Goal: Check status: Check status

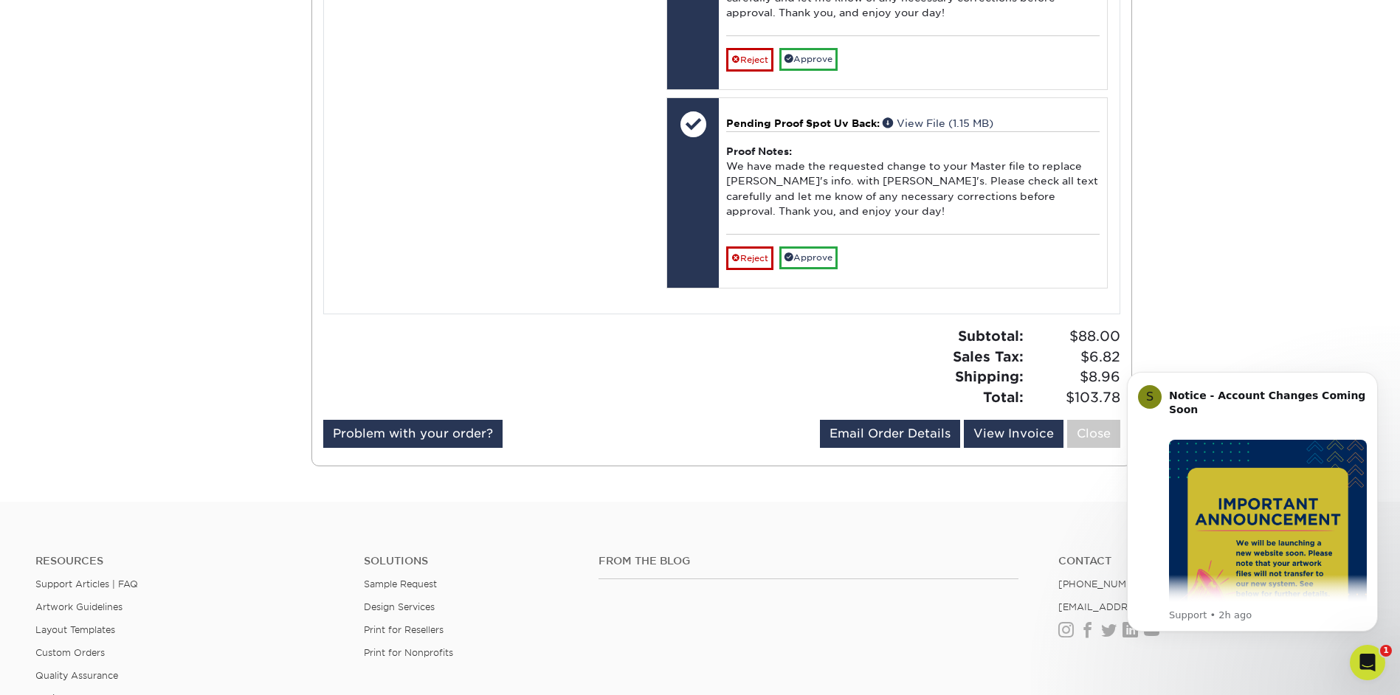
scroll to position [1255, 0]
click at [452, 447] on link "Problem with your order?" at bounding box center [412, 433] width 179 height 28
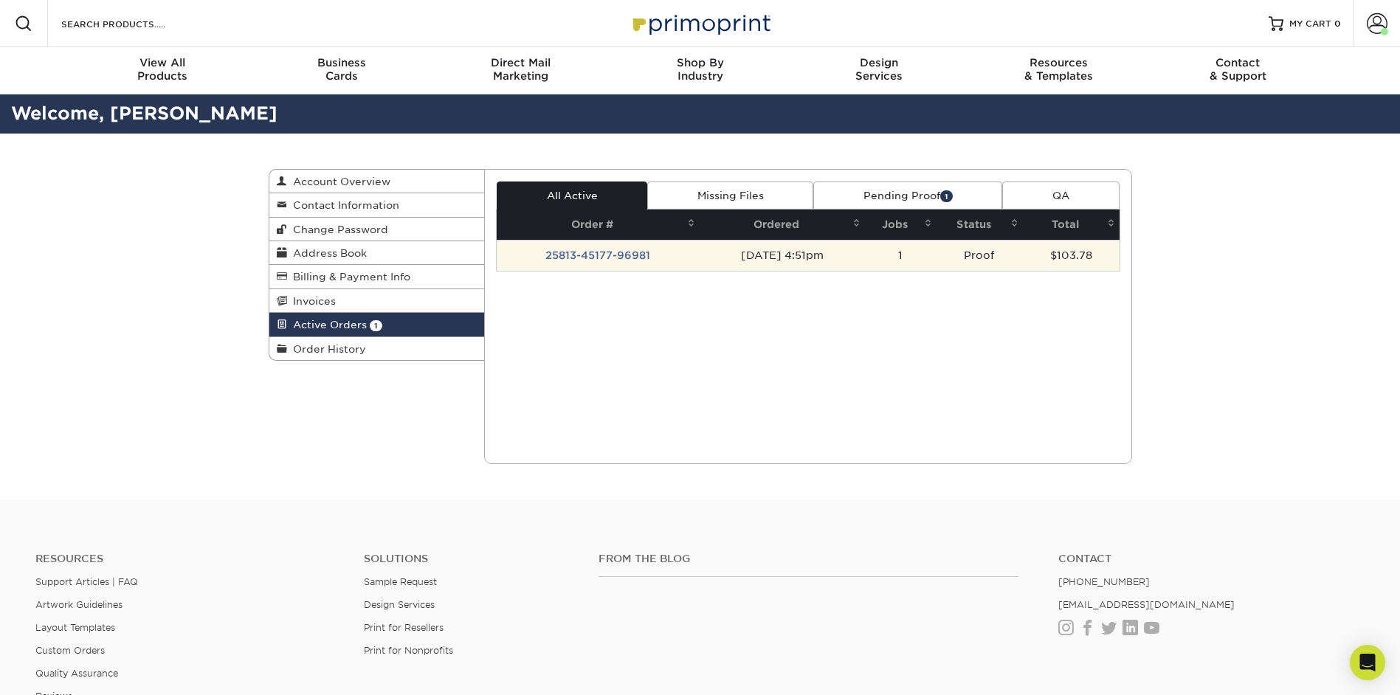
click at [574, 245] on td "25813-45177-96981" at bounding box center [598, 255] width 203 height 31
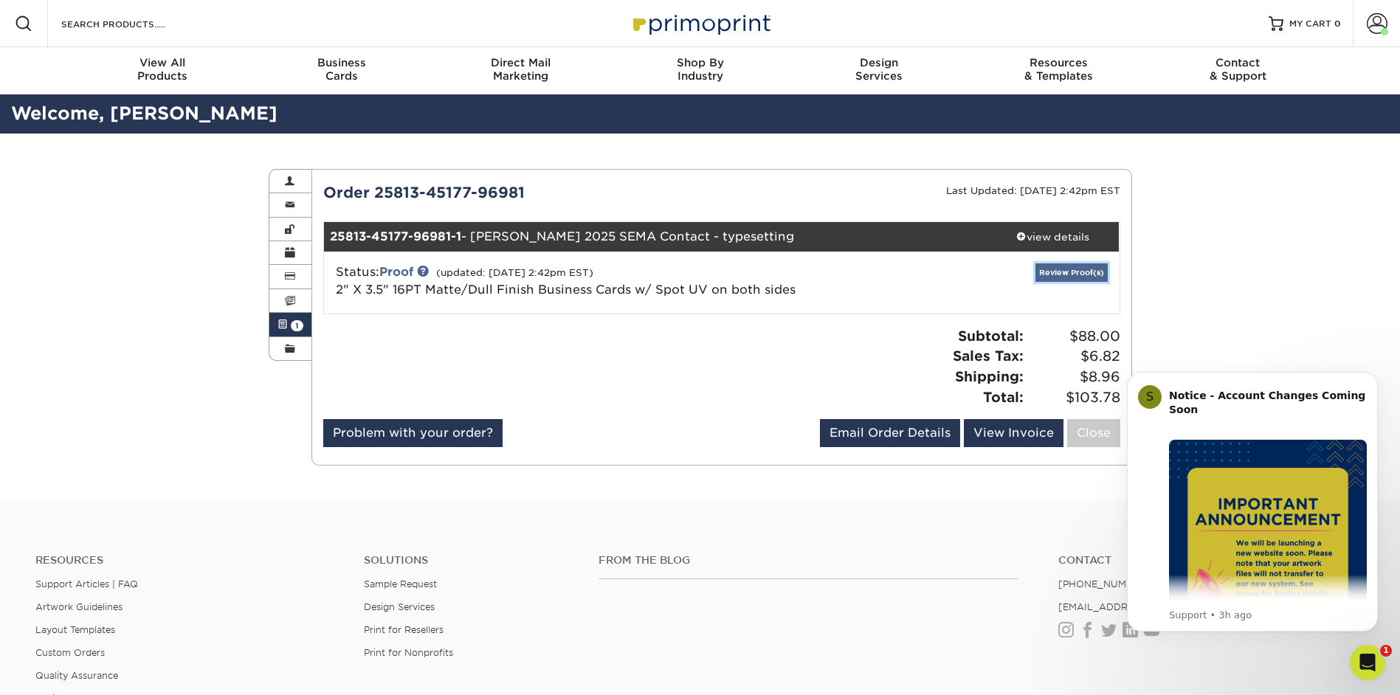
click at [1073, 275] on link "Review Proof(s)" at bounding box center [1071, 272] width 72 height 18
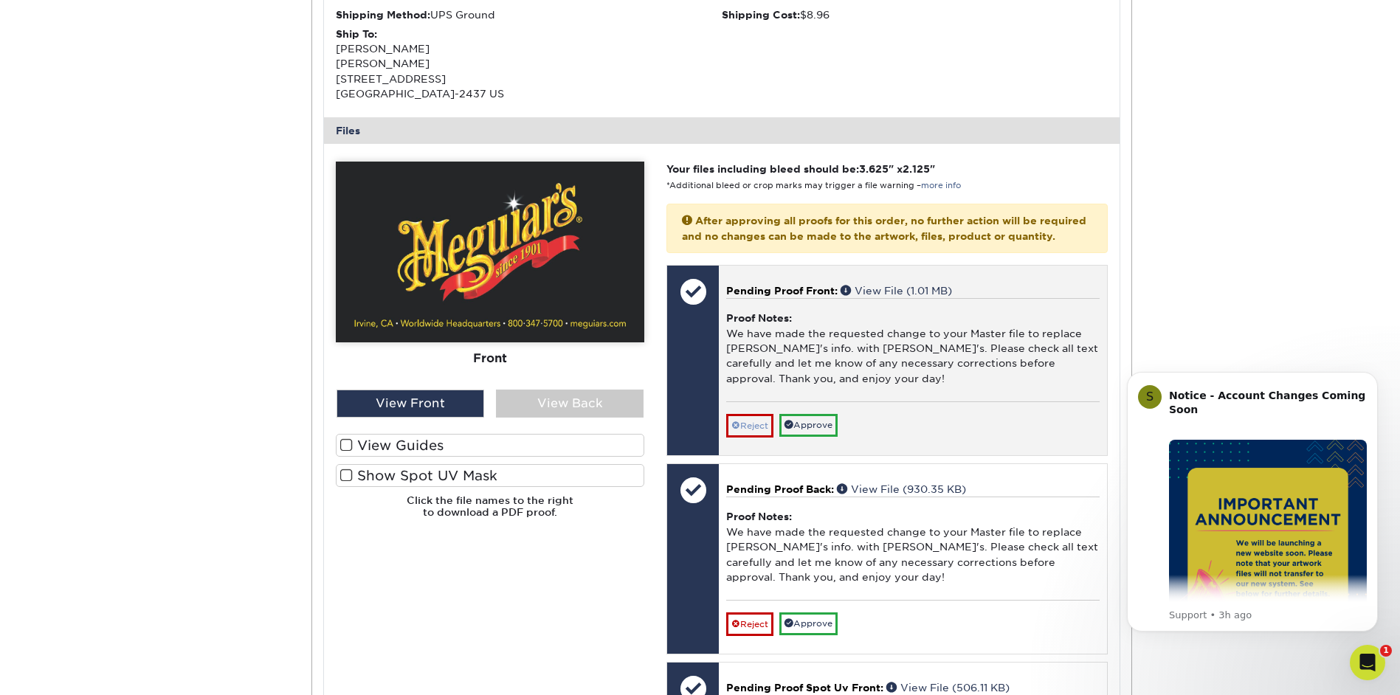
scroll to position [517, 0]
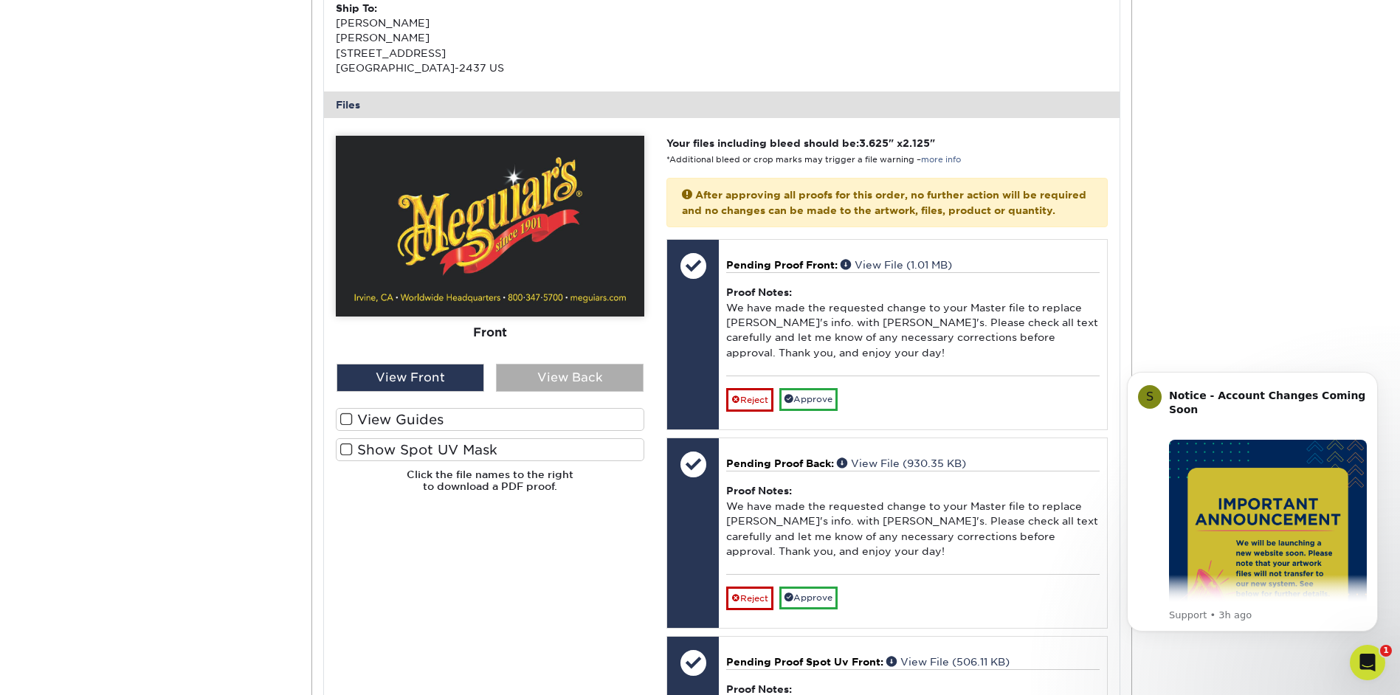
click at [562, 382] on div "View Back" at bounding box center [570, 378] width 148 height 28
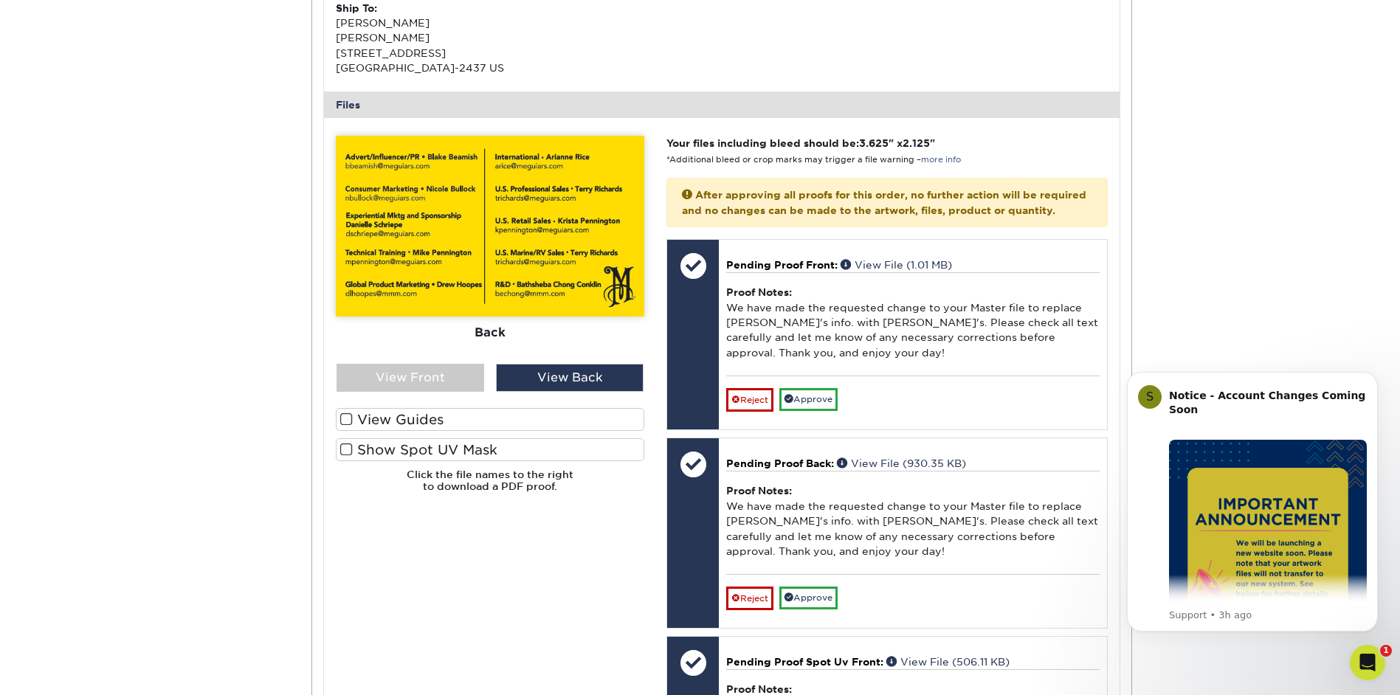
scroll to position [590, 0]
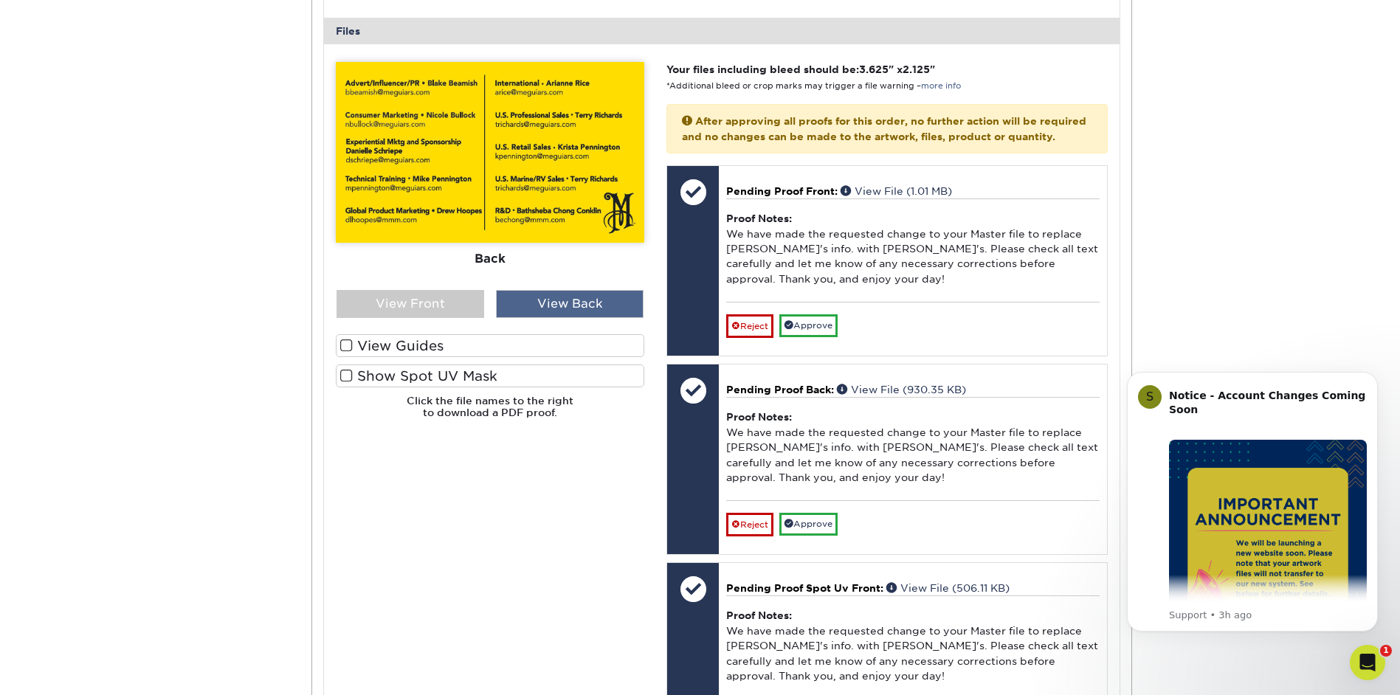
click at [535, 297] on div "View Back" at bounding box center [570, 304] width 148 height 28
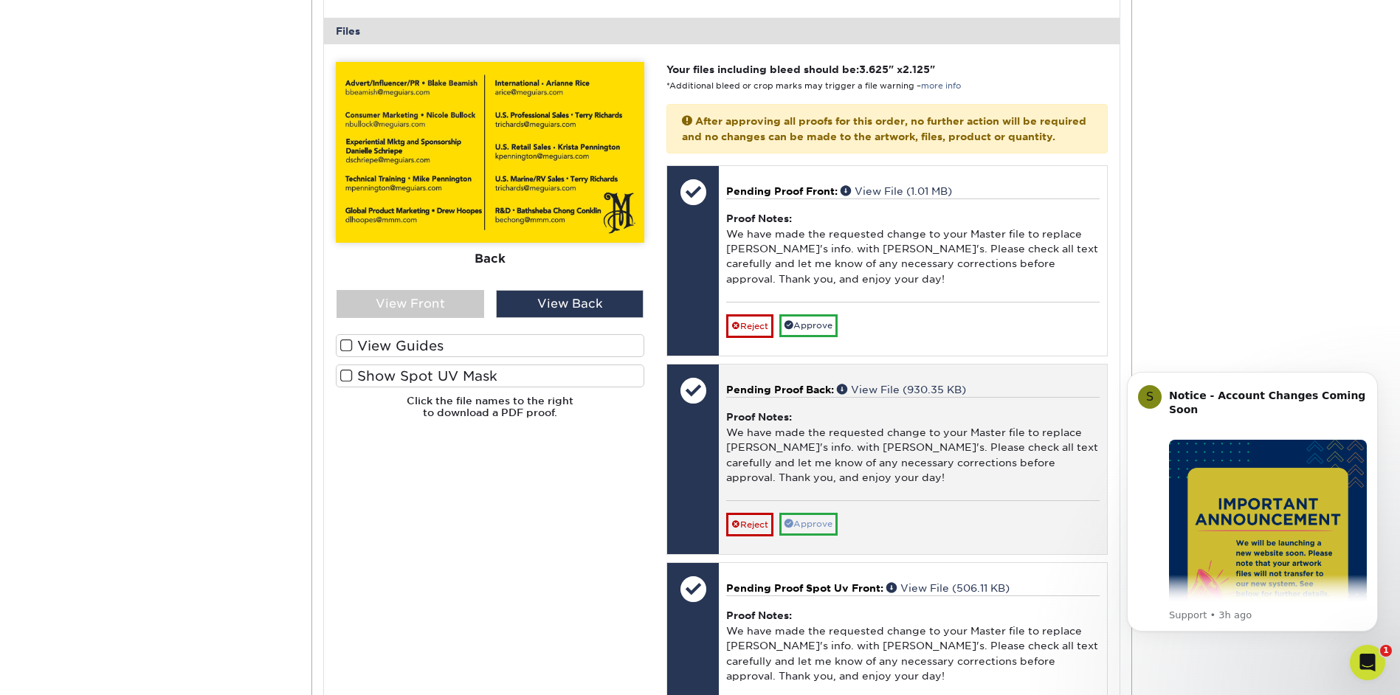
scroll to position [664, 0]
